Goal: Task Accomplishment & Management: Manage account settings

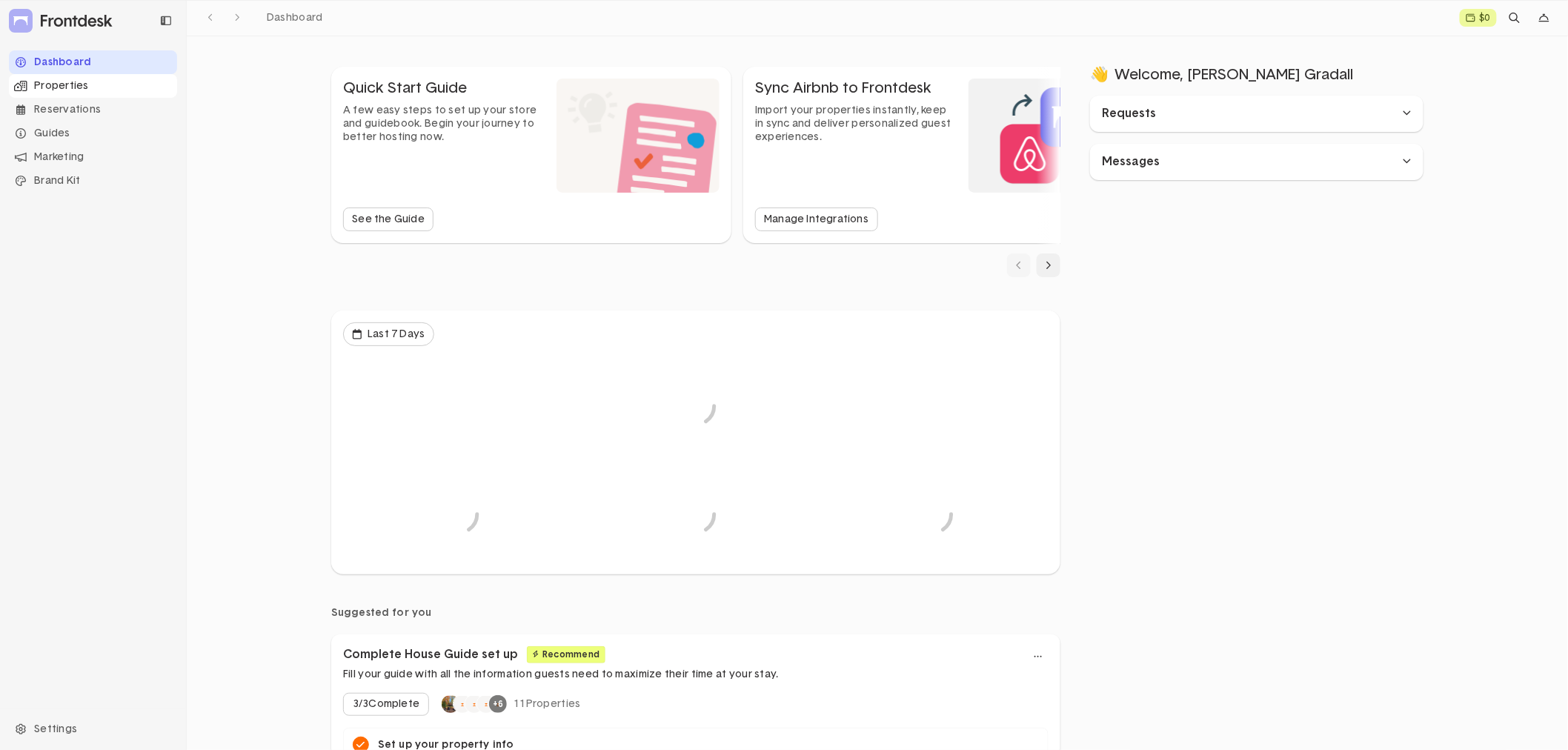
click at [76, 89] on div "Properties" at bounding box center [93, 85] width 169 height 23
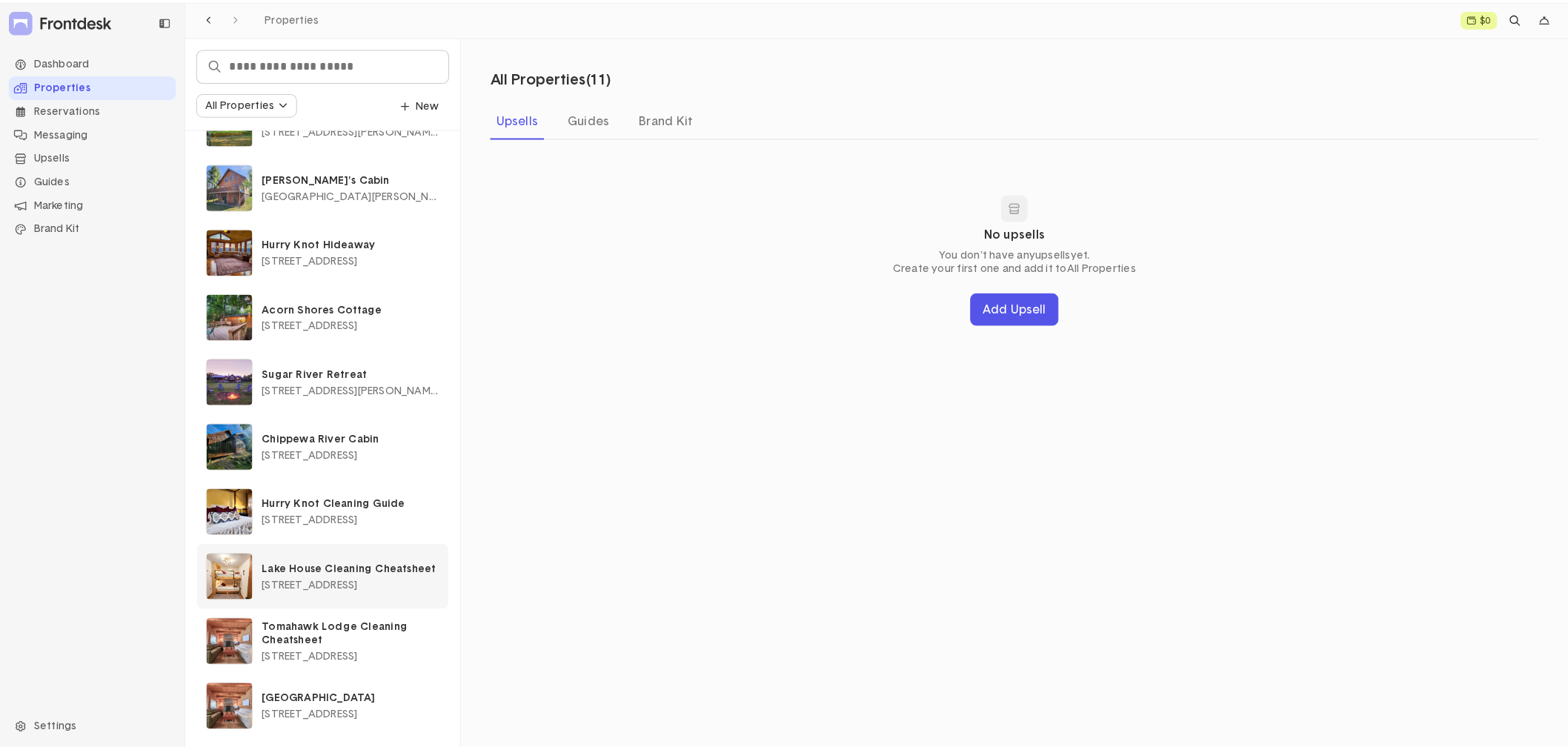
scroll to position [120, 0]
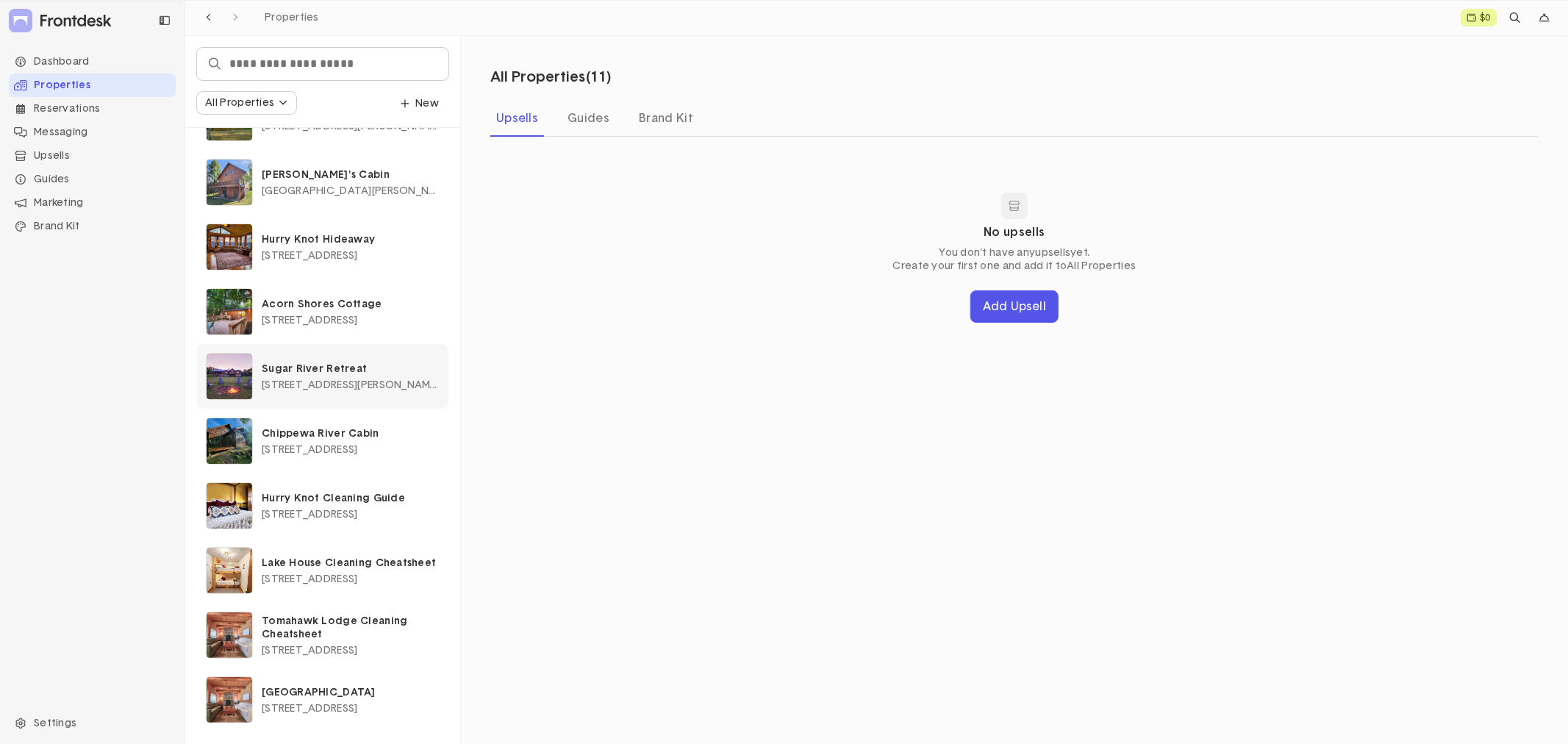
click at [339, 375] on p "Sugar River Retreat" at bounding box center [351, 368] width 178 height 13
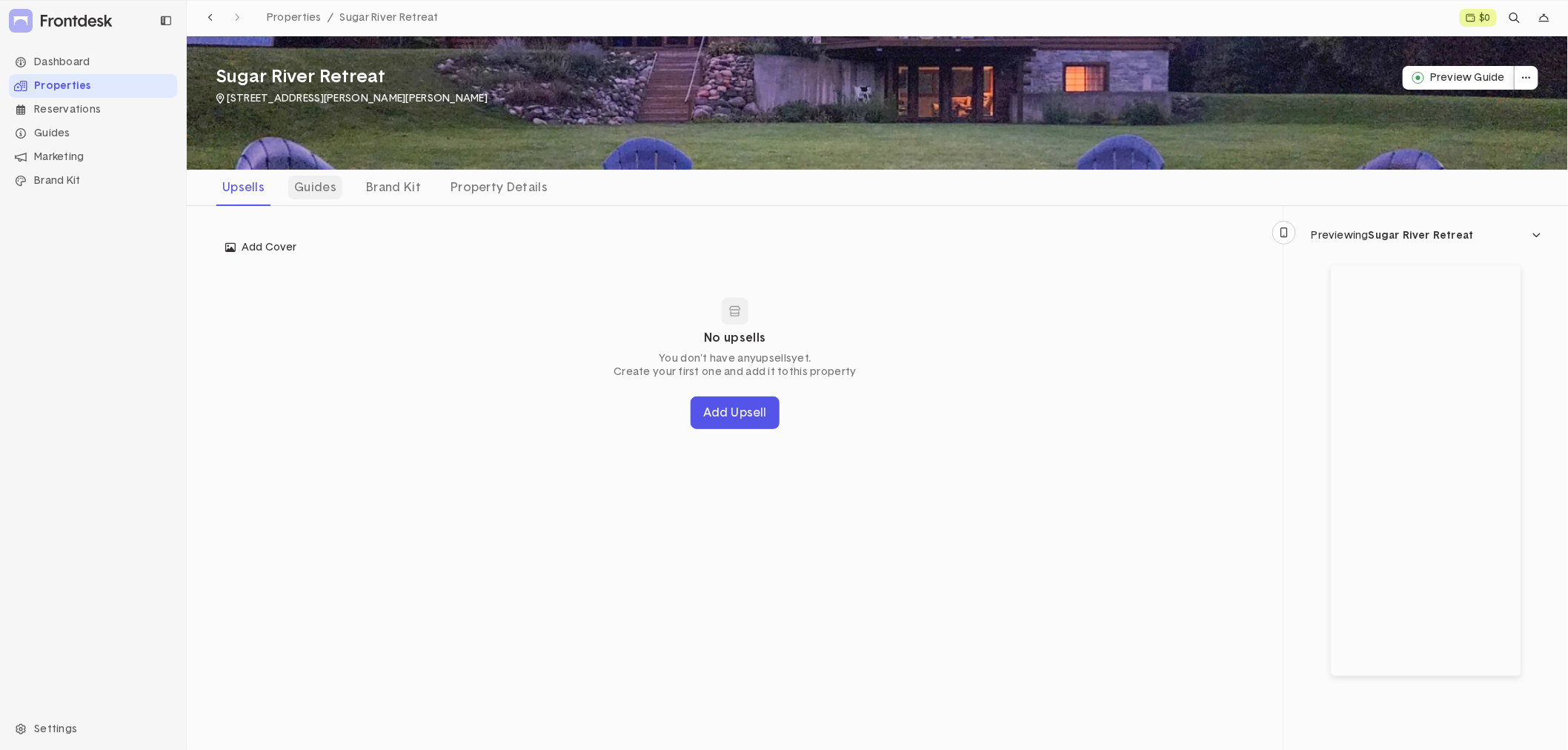
click at [313, 183] on div "Guides" at bounding box center [316, 187] width 54 height 23
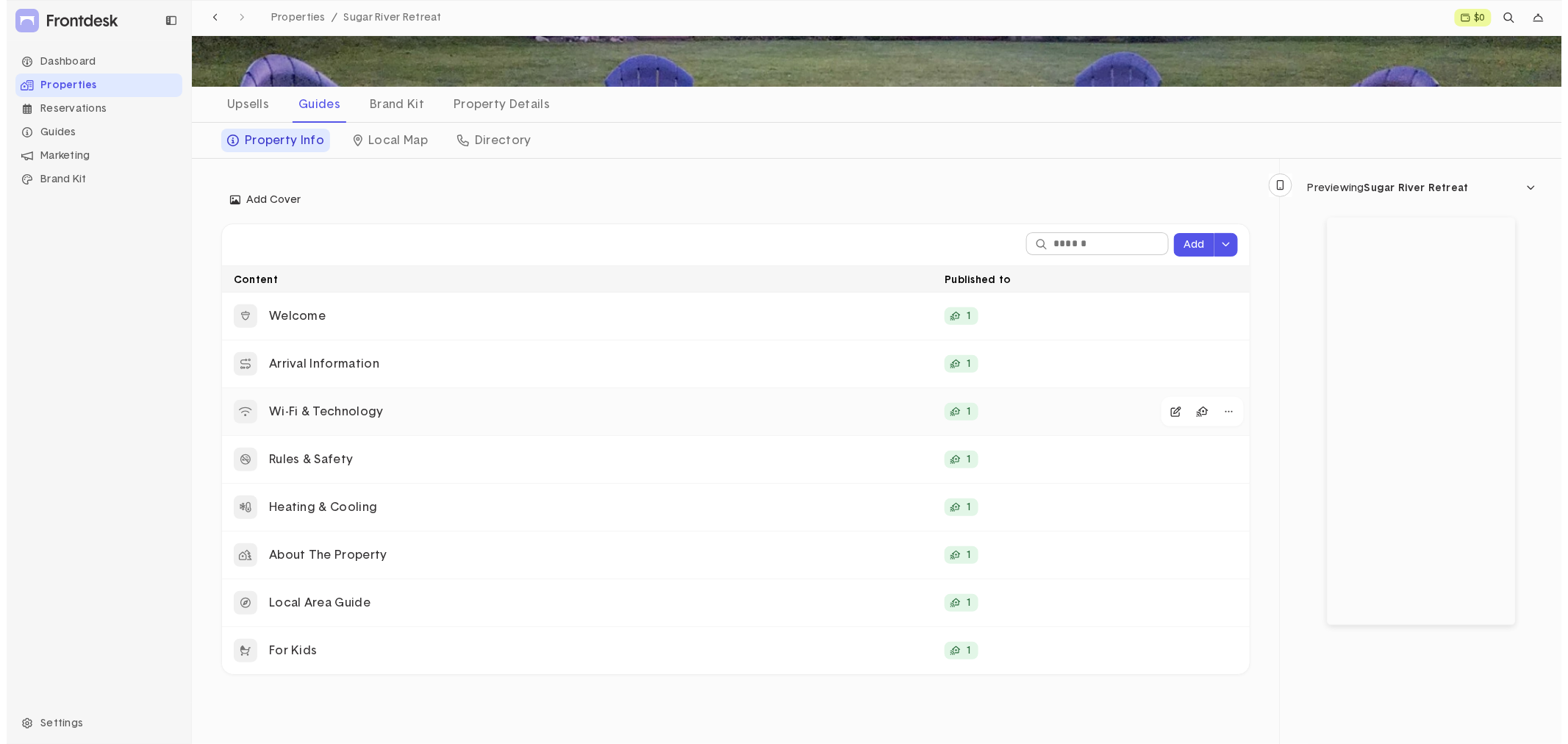
scroll to position [153, 0]
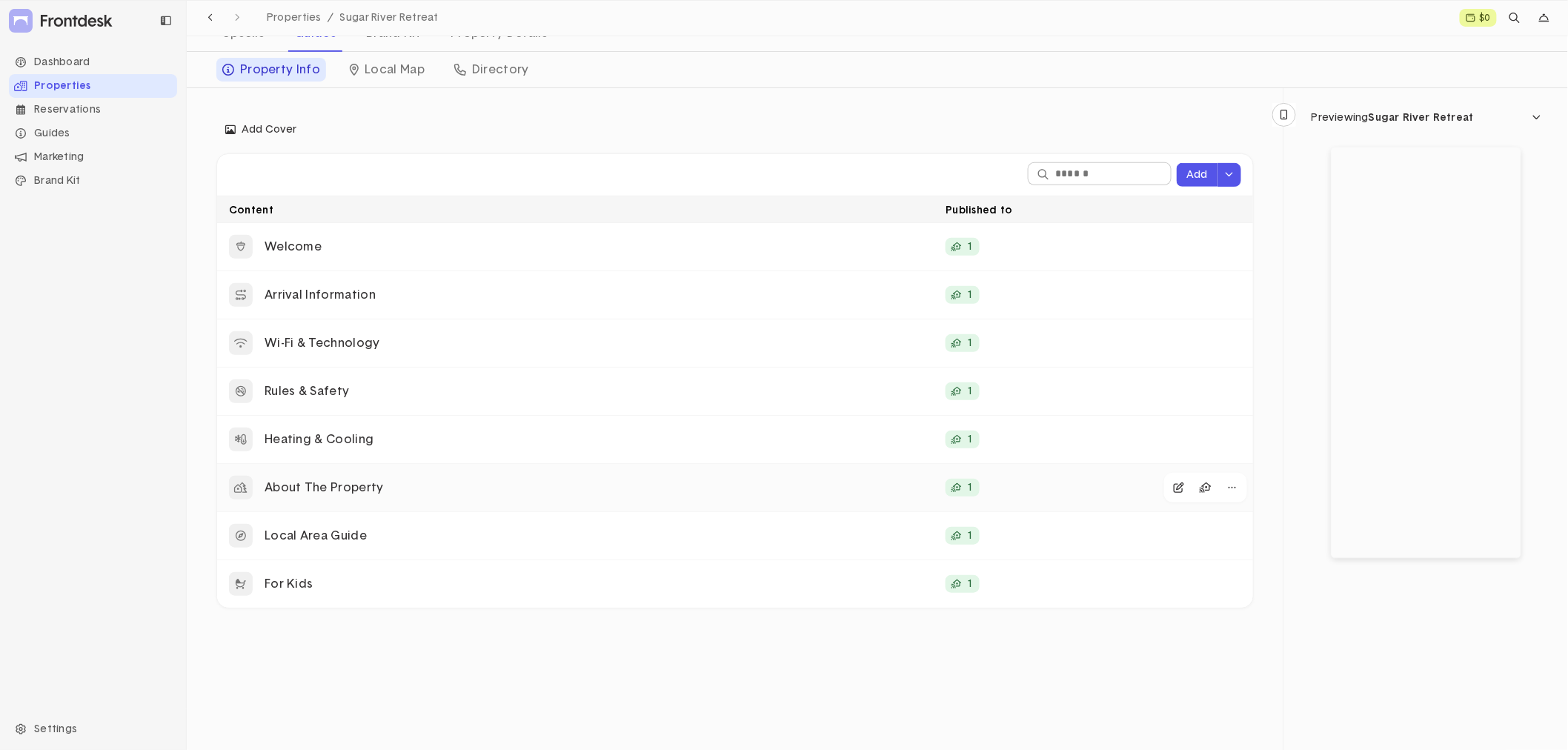
click at [801, 509] on div "About The Property 1" at bounding box center [735, 488] width 1036 height 48
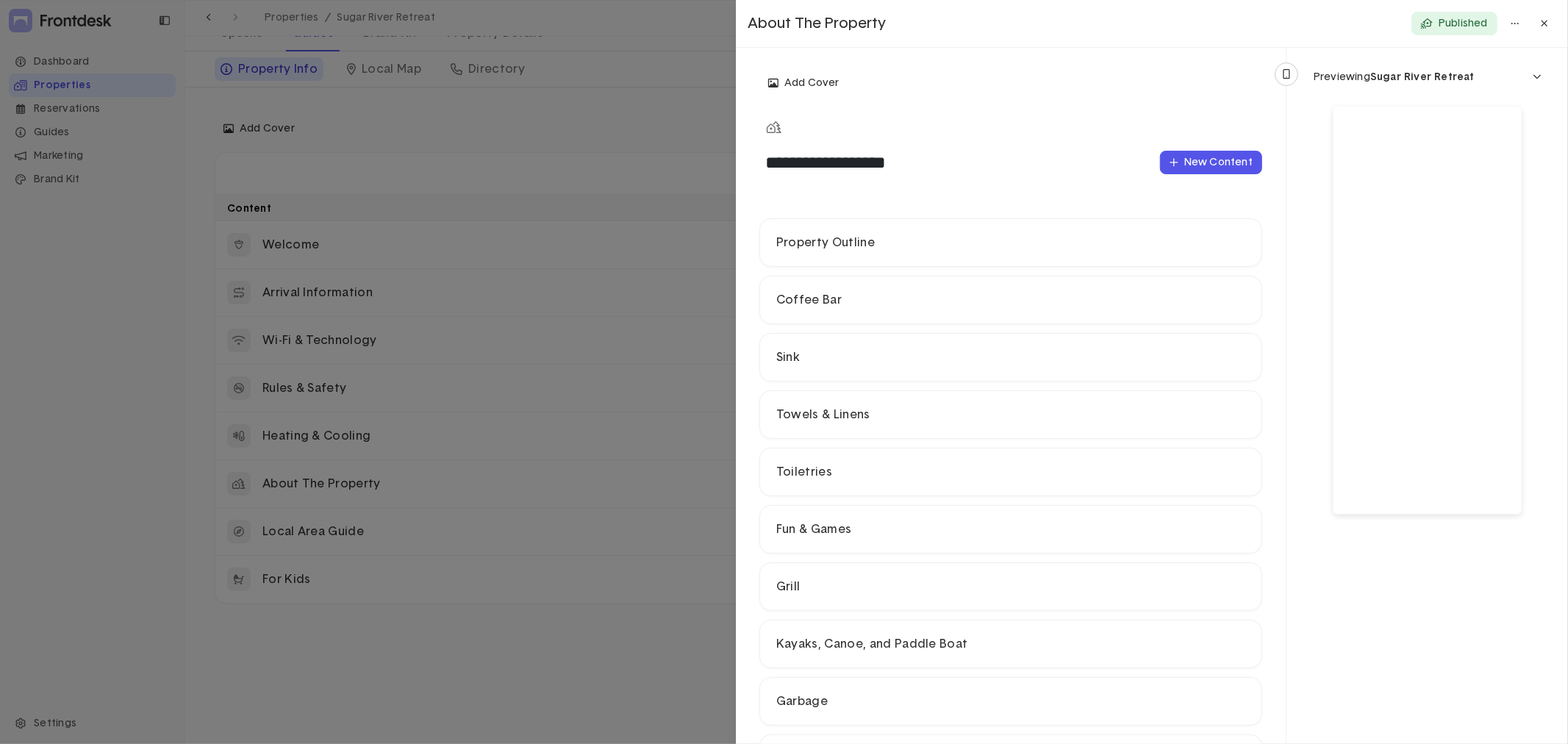
drag, startPoint x: 50, startPoint y: 460, endPoint x: 212, endPoint y: 314, distance: 218.1
click at [54, 454] on div at bounding box center [784, 372] width 1568 height 744
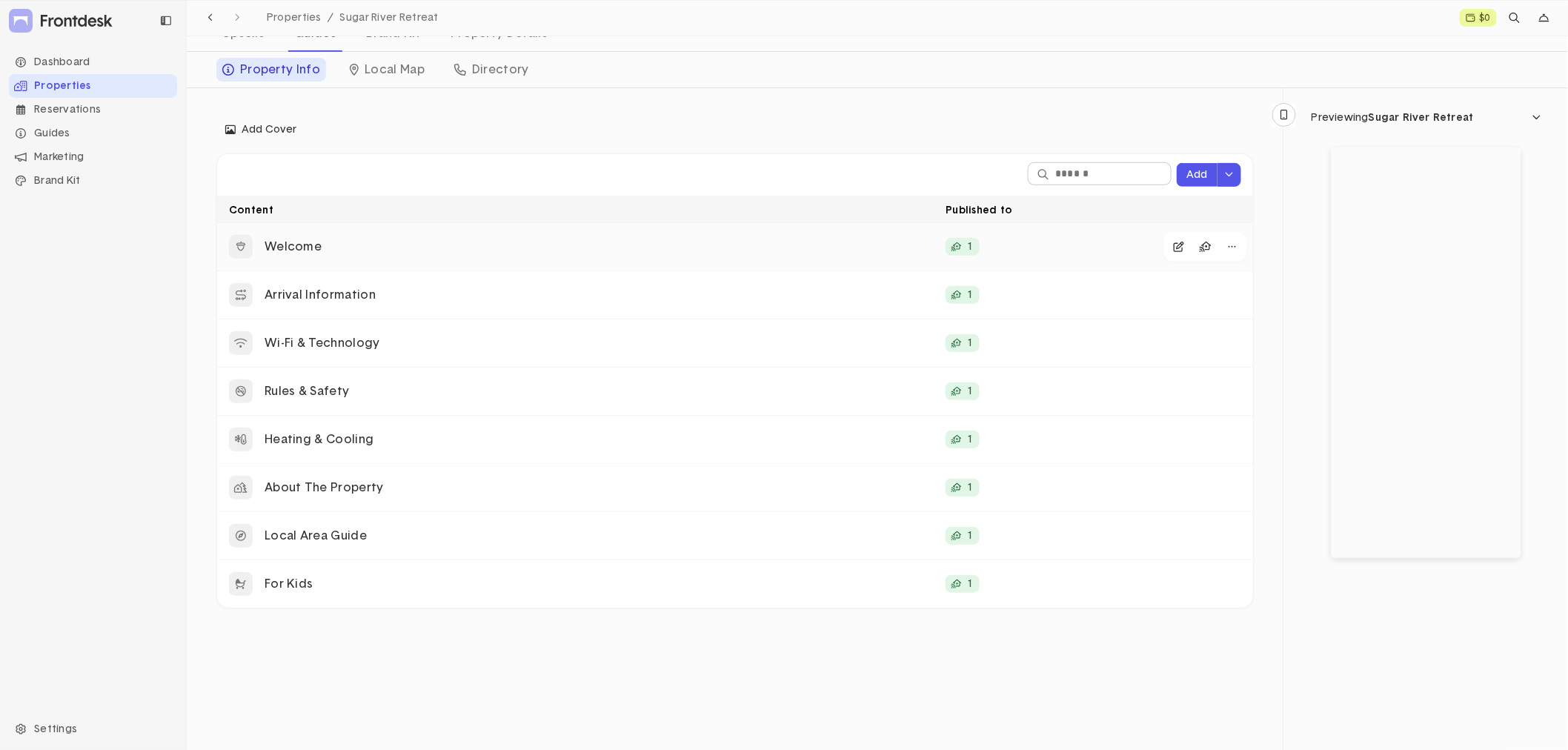
click at [291, 249] on p "Welcome" at bounding box center [599, 247] width 669 height 16
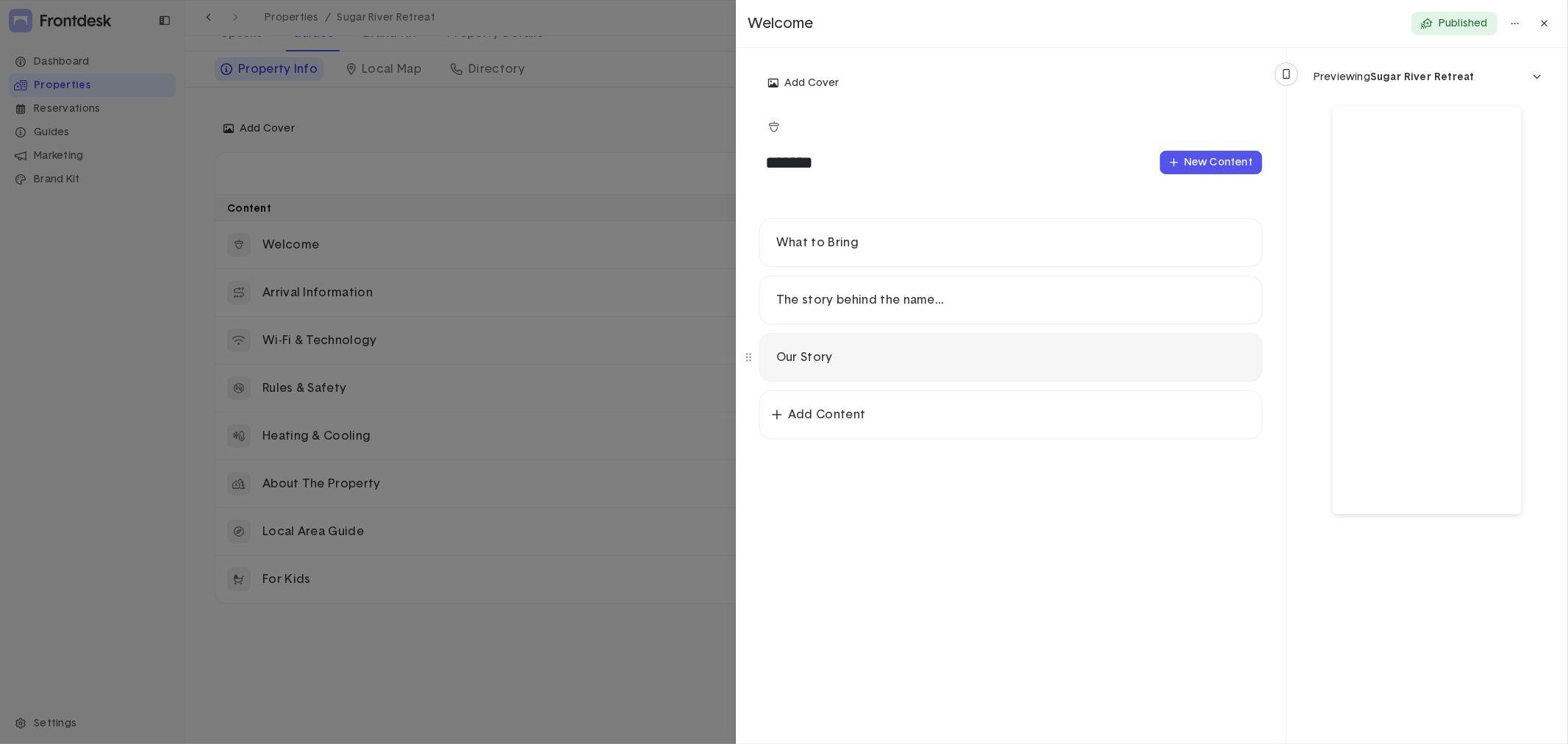
click at [849, 360] on p "Our Story" at bounding box center [1010, 358] width 469 height 16
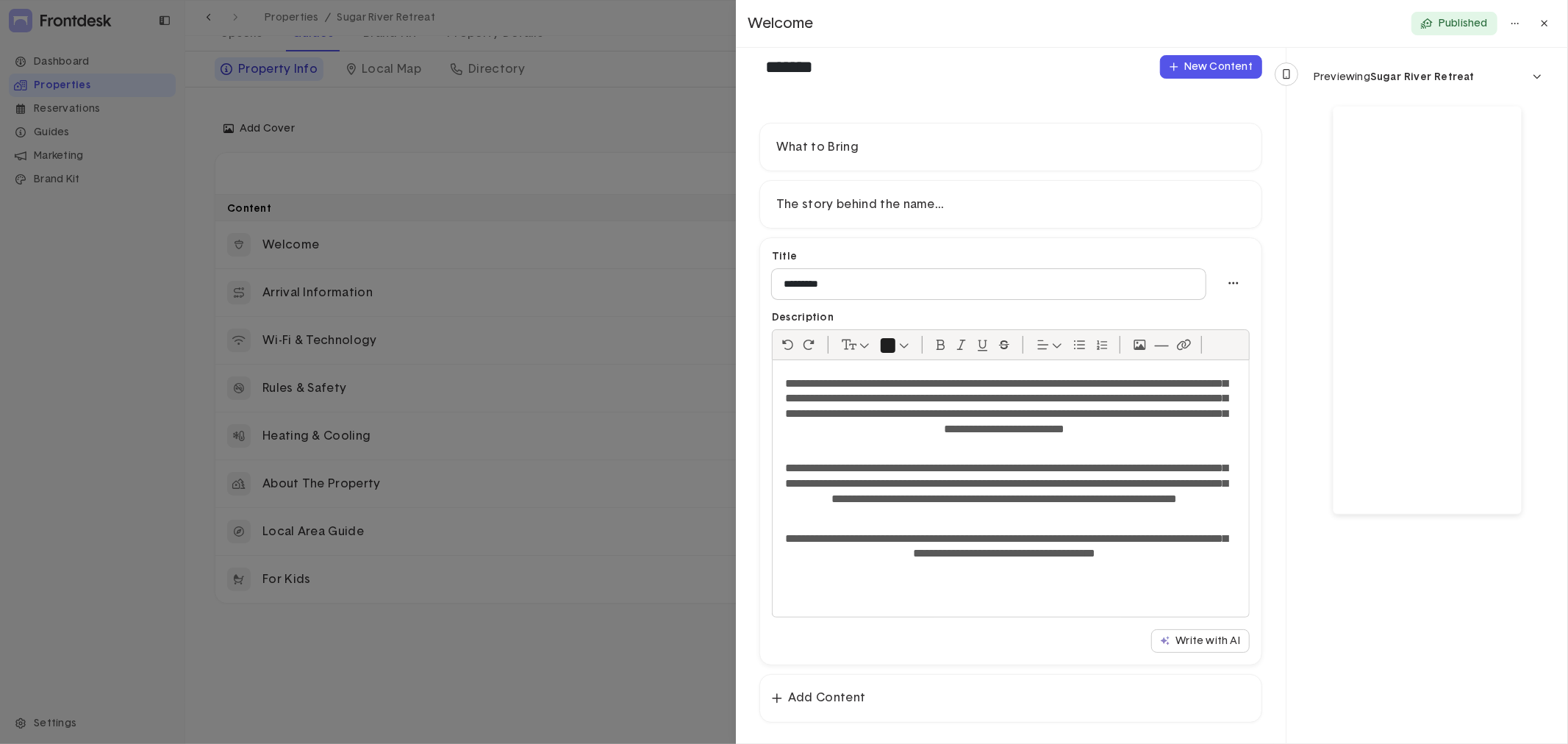
scroll to position [97, 0]
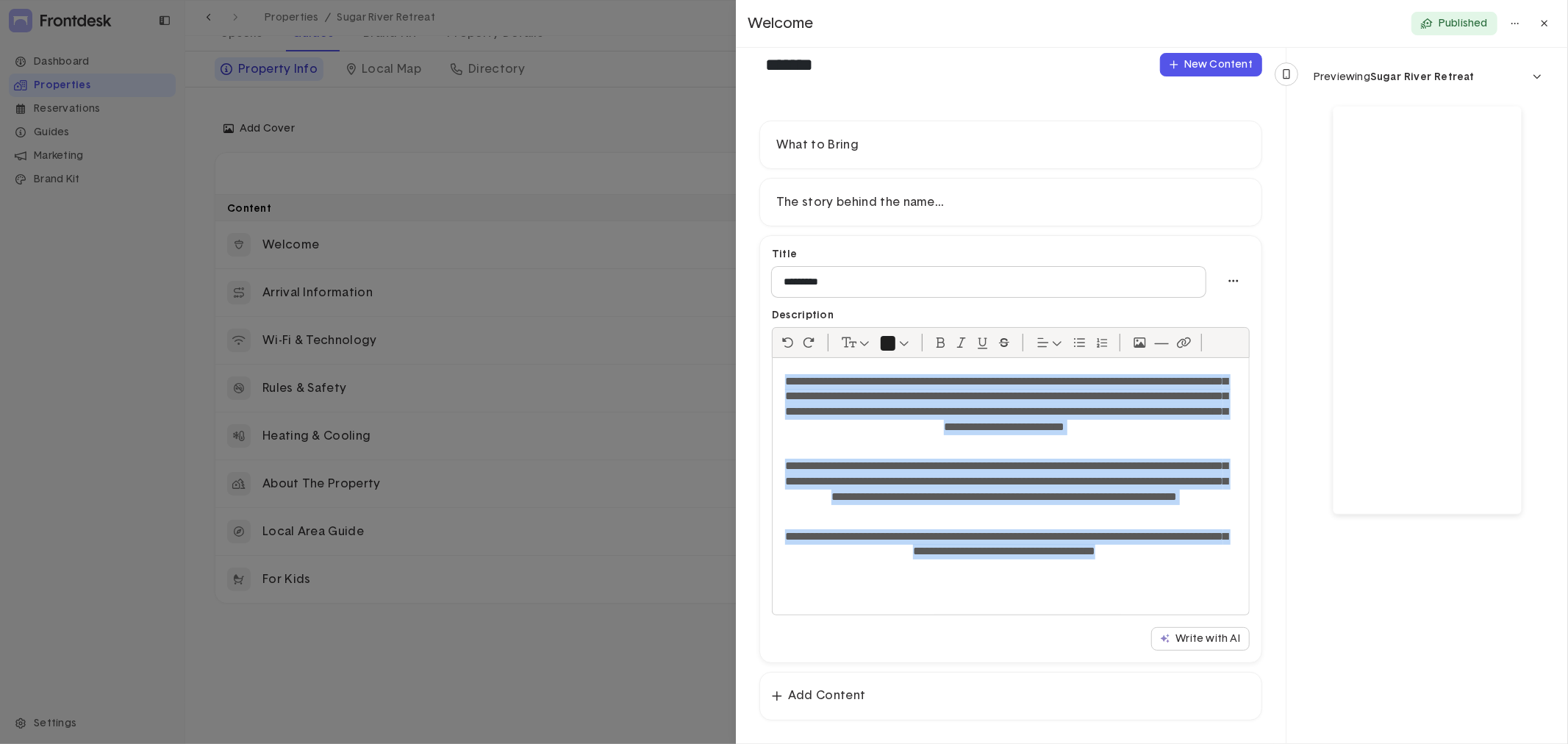
drag, startPoint x: 784, startPoint y: 377, endPoint x: 1225, endPoint y: 561, distance: 477.8
click at [1224, 564] on div "**********" at bounding box center [1010, 486] width 476 height 257
copy div "**********"
